Goal: Task Accomplishment & Management: Manage account settings

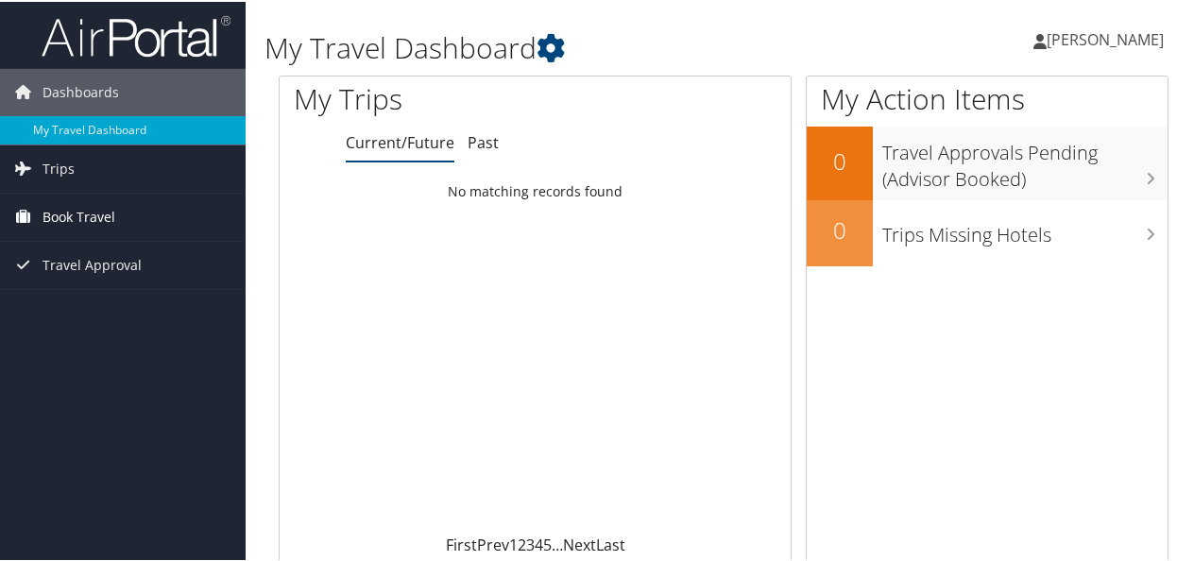
click at [72, 214] on span "Book Travel" at bounding box center [79, 215] width 73 height 47
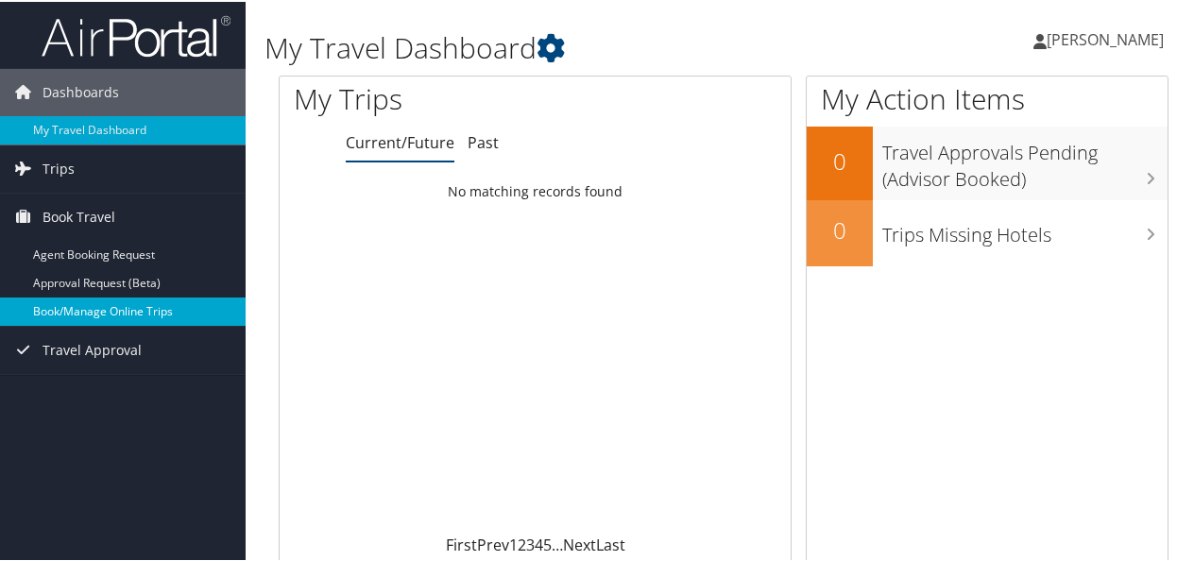
click at [108, 310] on link "Book/Manage Online Trips" at bounding box center [123, 310] width 246 height 28
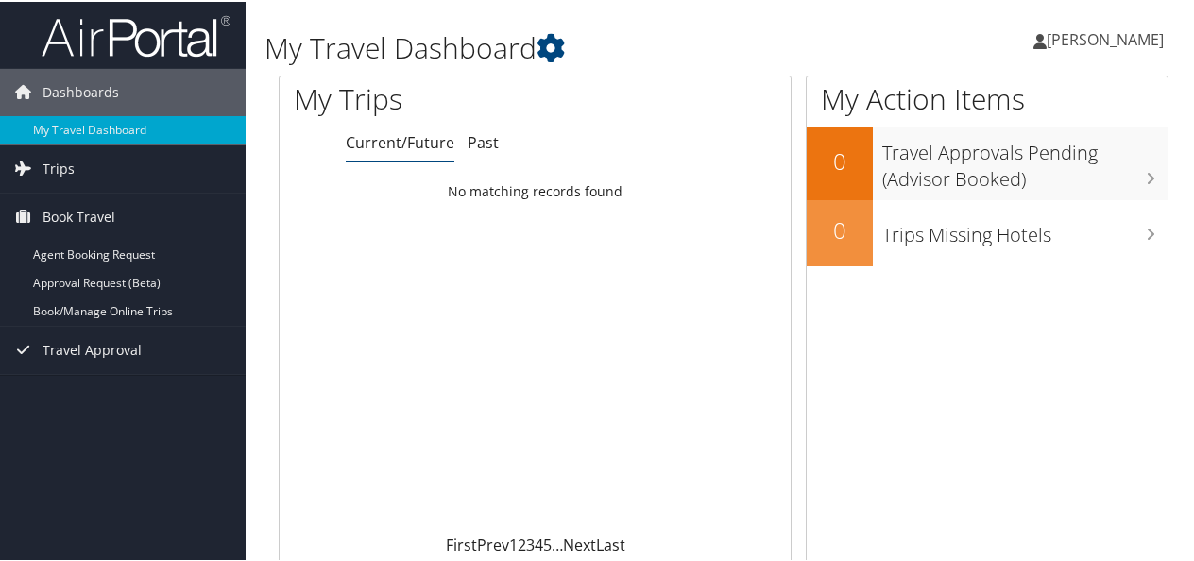
click at [1090, 39] on span "[PERSON_NAME]" at bounding box center [1105, 37] width 117 height 21
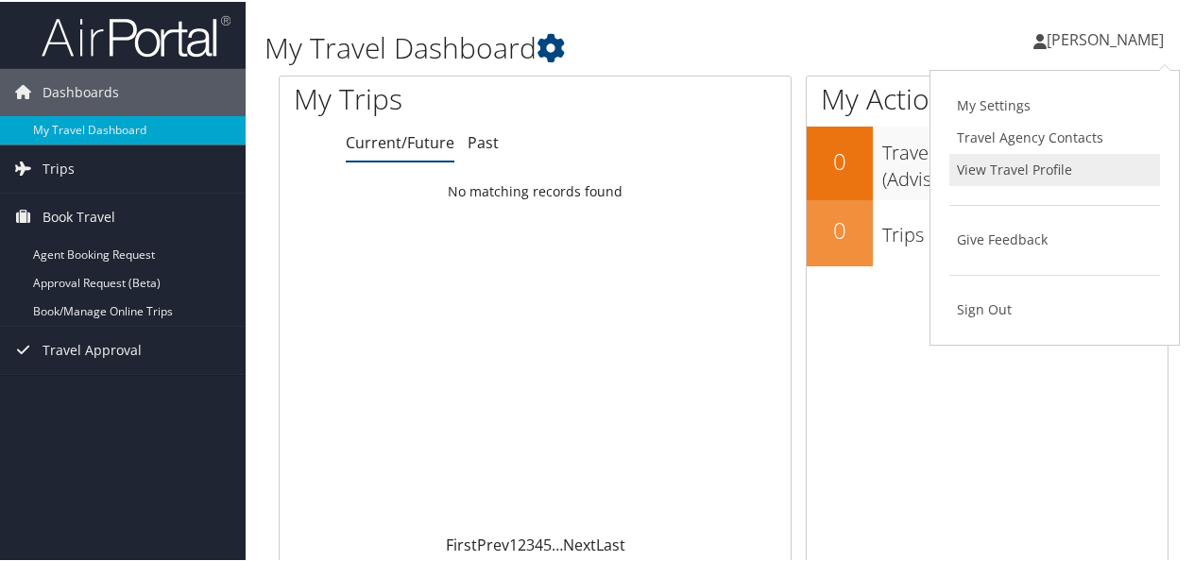
click at [1011, 164] on link "View Travel Profile" at bounding box center [1054, 168] width 211 height 32
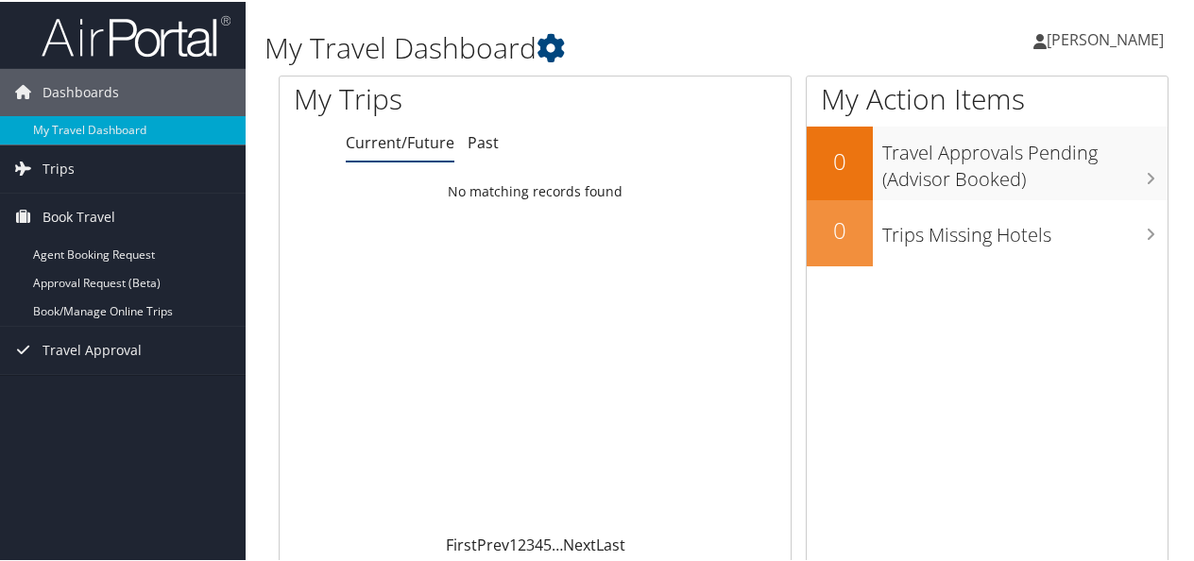
click at [1056, 36] on span "[PERSON_NAME]" at bounding box center [1105, 37] width 117 height 21
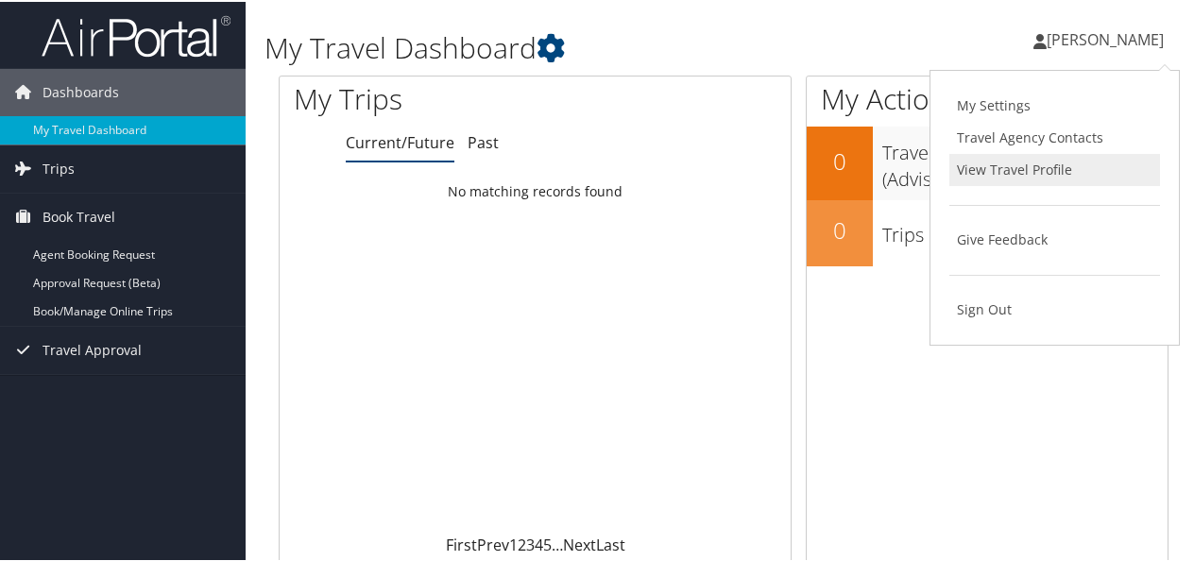
click at [967, 162] on link "View Travel Profile" at bounding box center [1054, 168] width 211 height 32
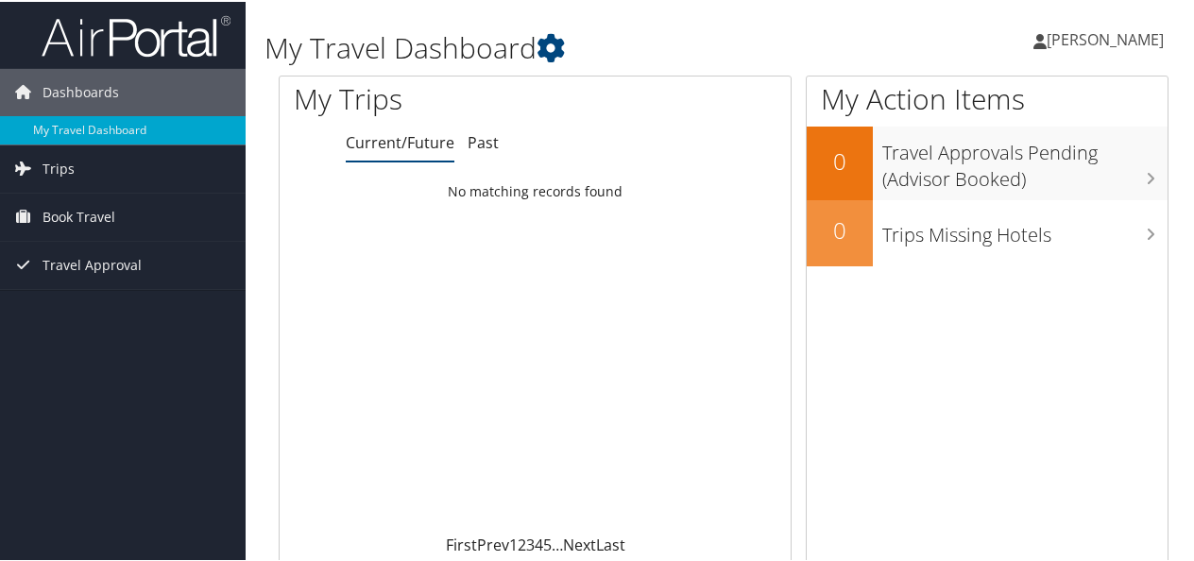
click at [1047, 38] on span "[PERSON_NAME]" at bounding box center [1105, 37] width 117 height 21
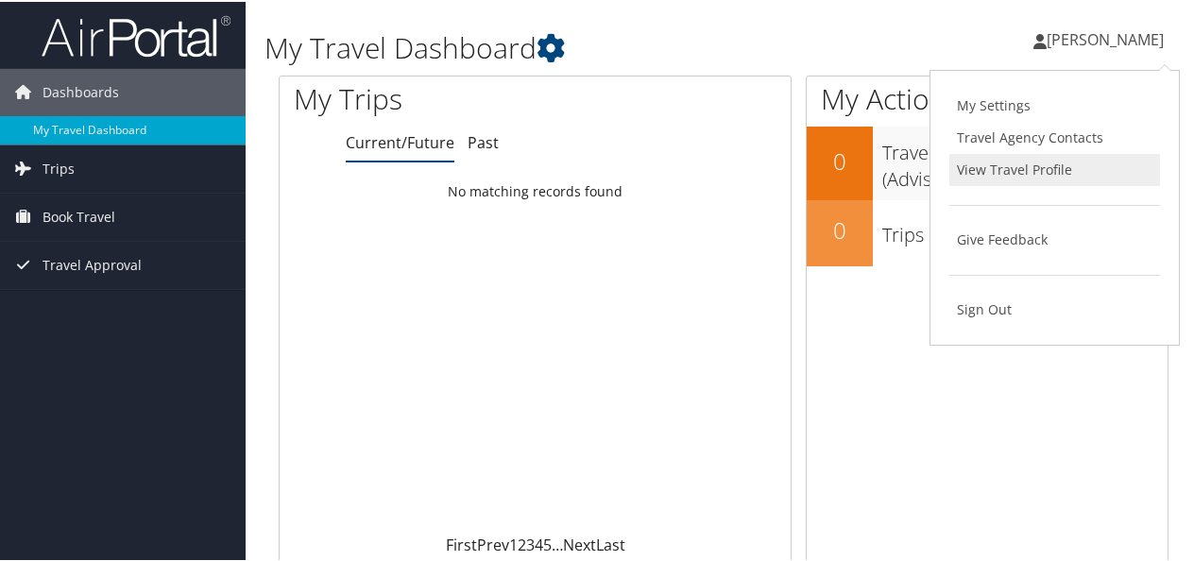
click at [1015, 161] on link "View Travel Profile" at bounding box center [1054, 168] width 211 height 32
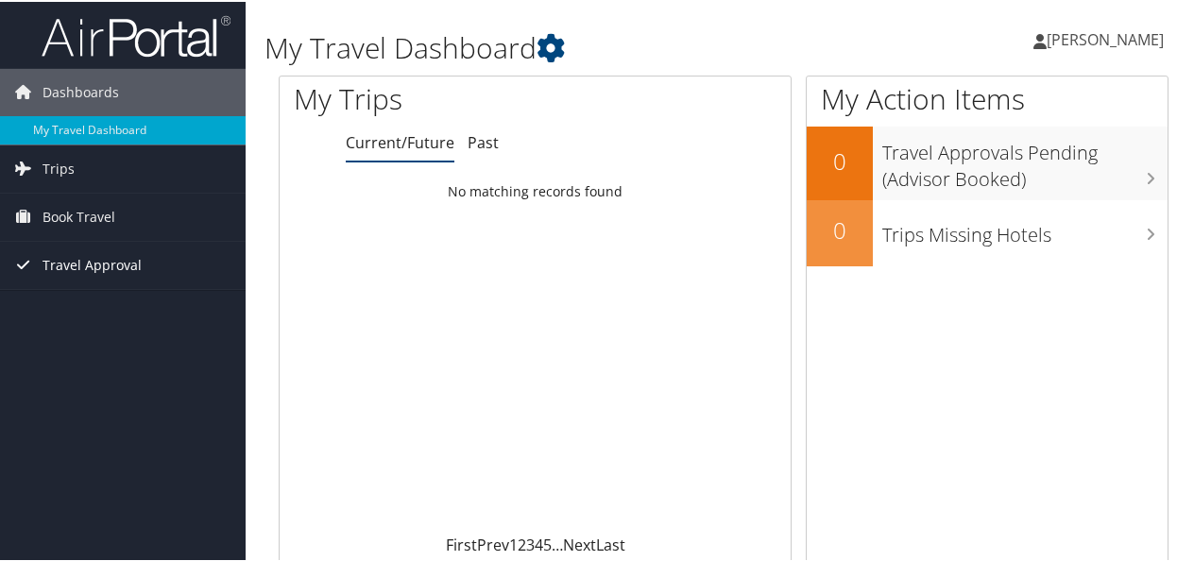
click at [102, 259] on span "Travel Approval" at bounding box center [92, 263] width 99 height 47
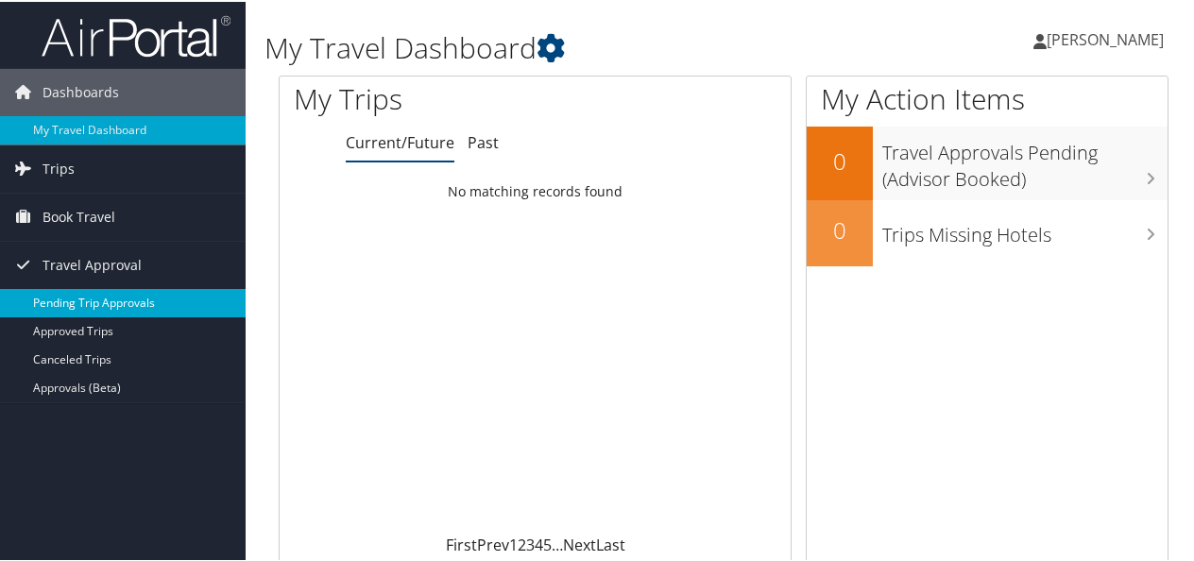
click at [95, 306] on link "Pending Trip Approvals" at bounding box center [123, 301] width 246 height 28
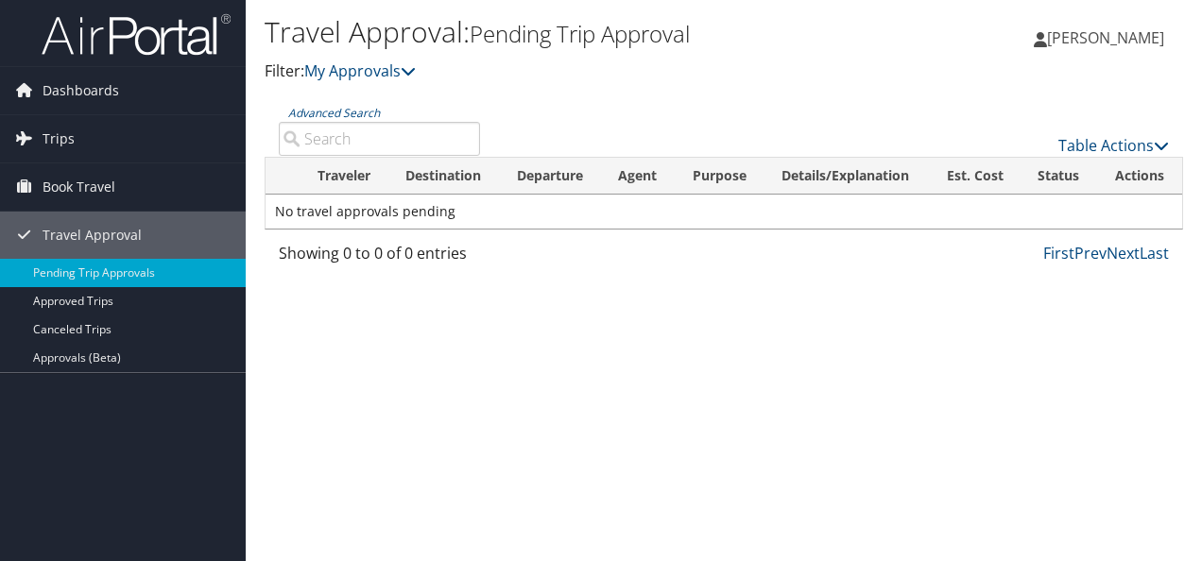
click at [1075, 40] on span "[PERSON_NAME]" at bounding box center [1105, 37] width 117 height 21
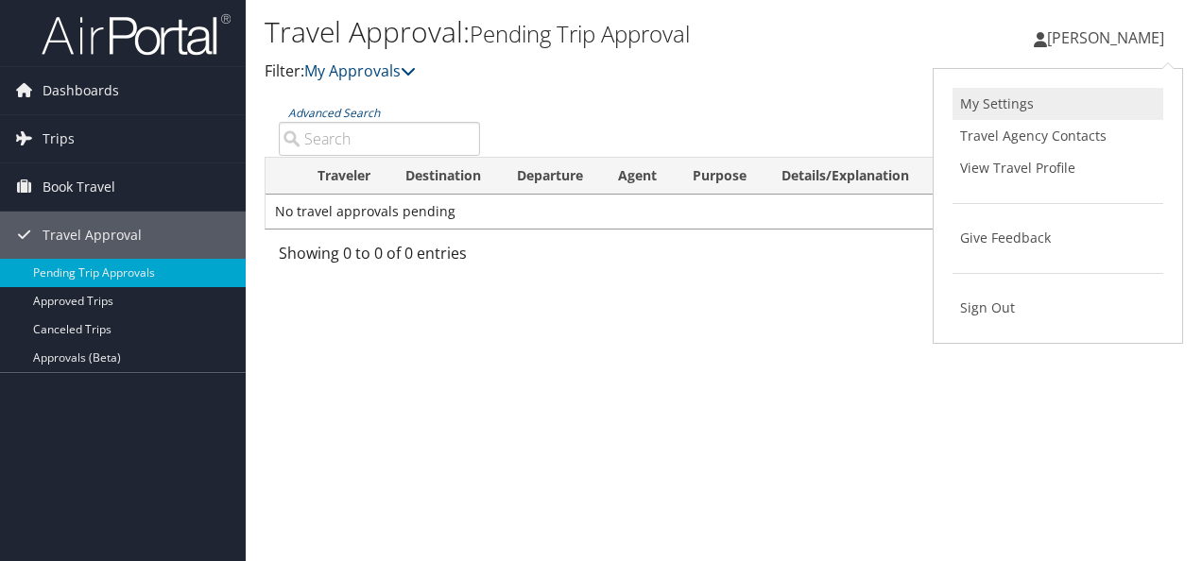
click at [997, 105] on link "My Settings" at bounding box center [1057, 104] width 211 height 32
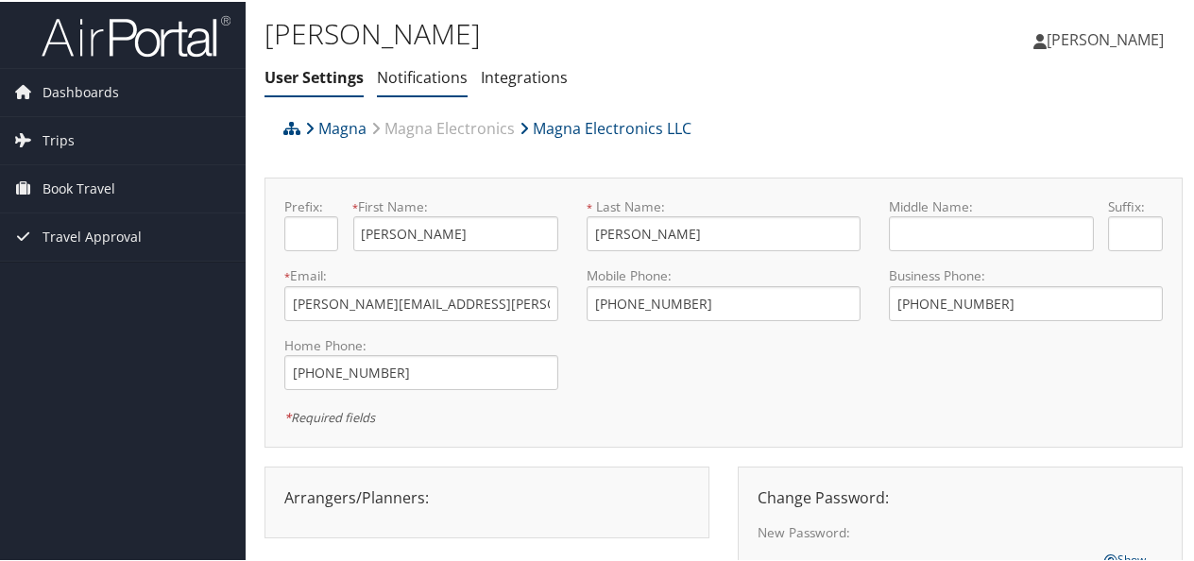
click at [435, 69] on link "Notifications" at bounding box center [422, 75] width 91 height 21
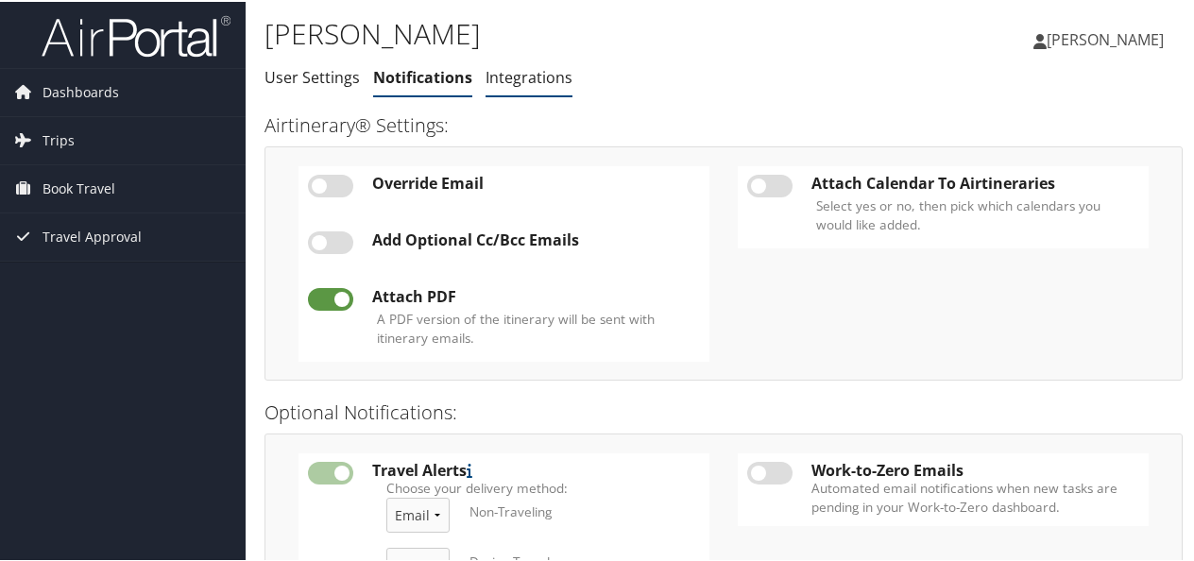
click at [555, 76] on link "Integrations" at bounding box center [529, 75] width 87 height 21
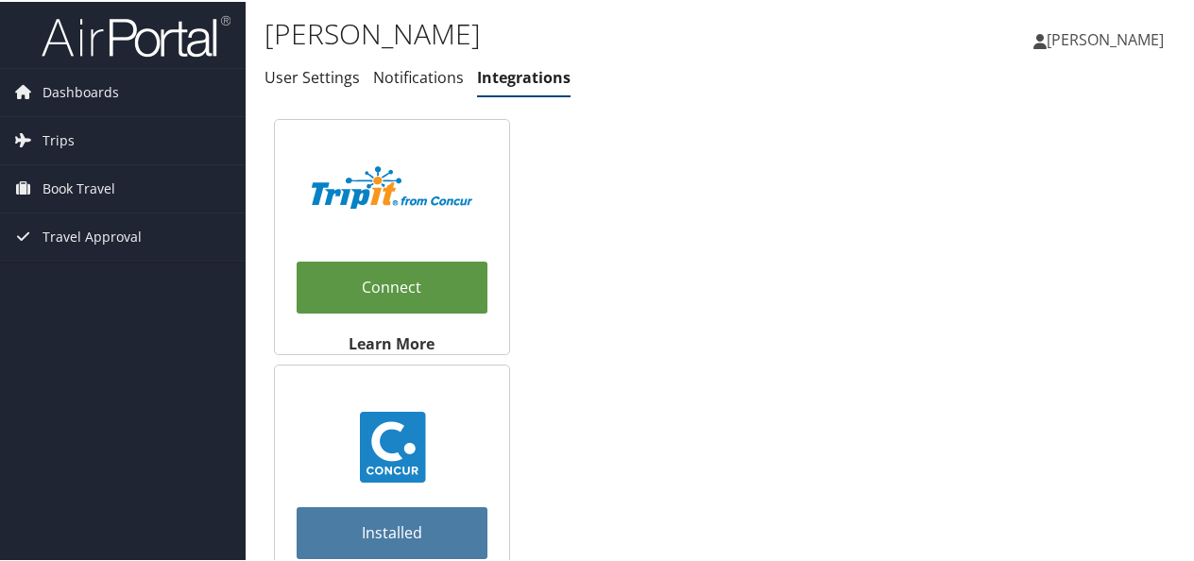
click at [1054, 38] on span "[PERSON_NAME]" at bounding box center [1105, 37] width 117 height 21
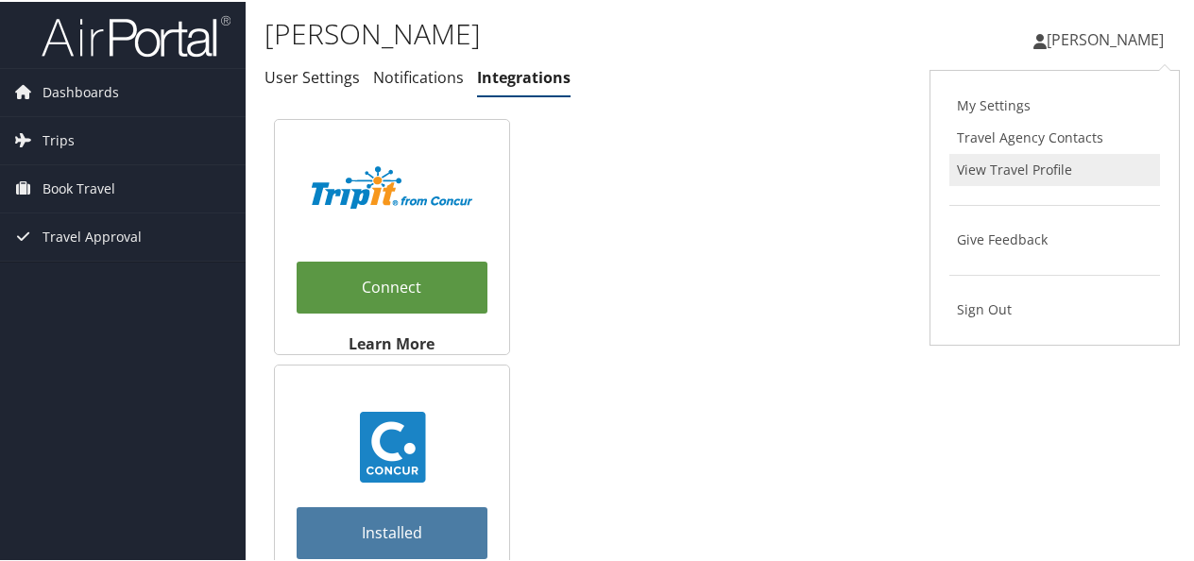
click at [1003, 162] on link "View Travel Profile" at bounding box center [1054, 168] width 211 height 32
